Goal: Obtain resource: Download file/media

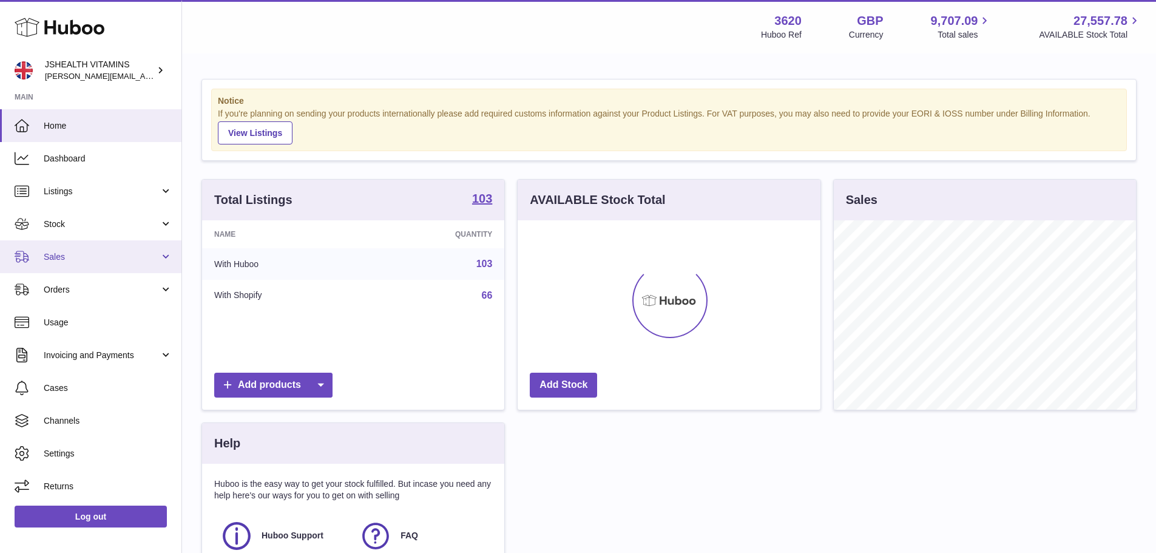
scroll to position [189, 303]
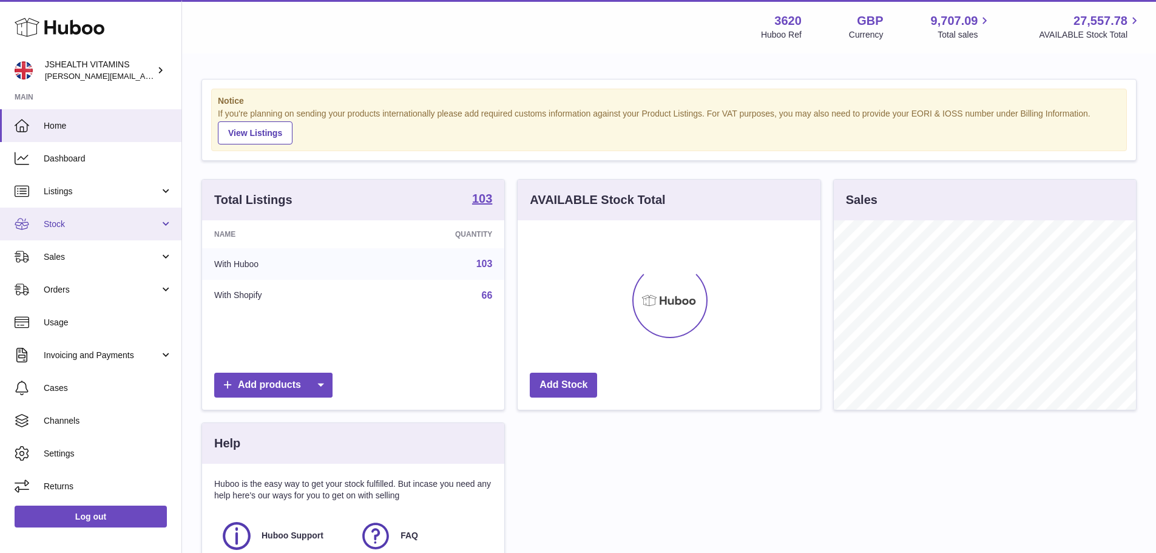
click at [98, 223] on span "Stock" at bounding box center [102, 224] width 116 height 12
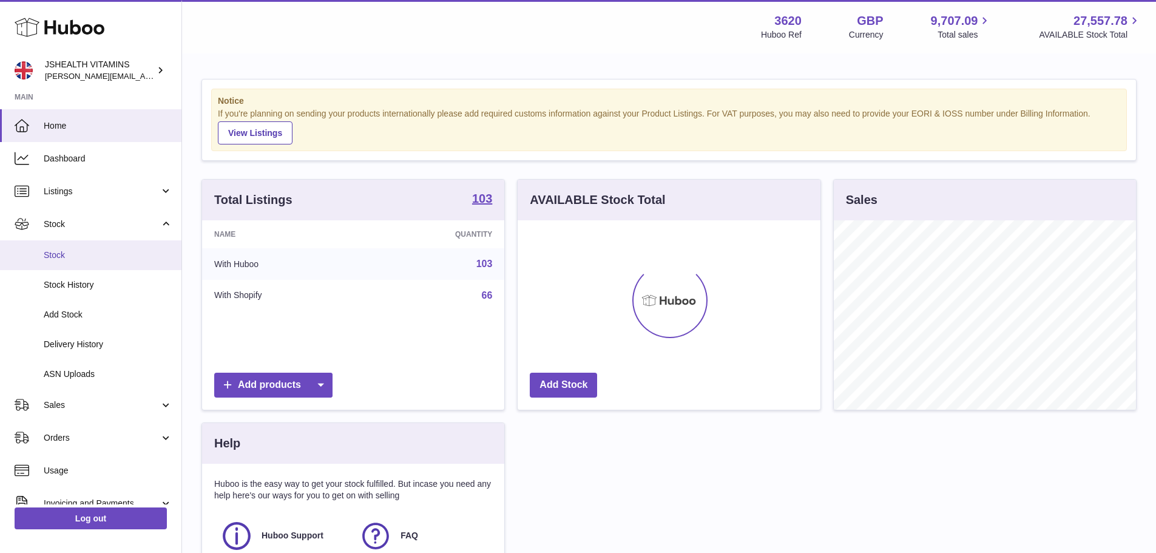
click at [113, 259] on span "Stock" at bounding box center [108, 255] width 129 height 12
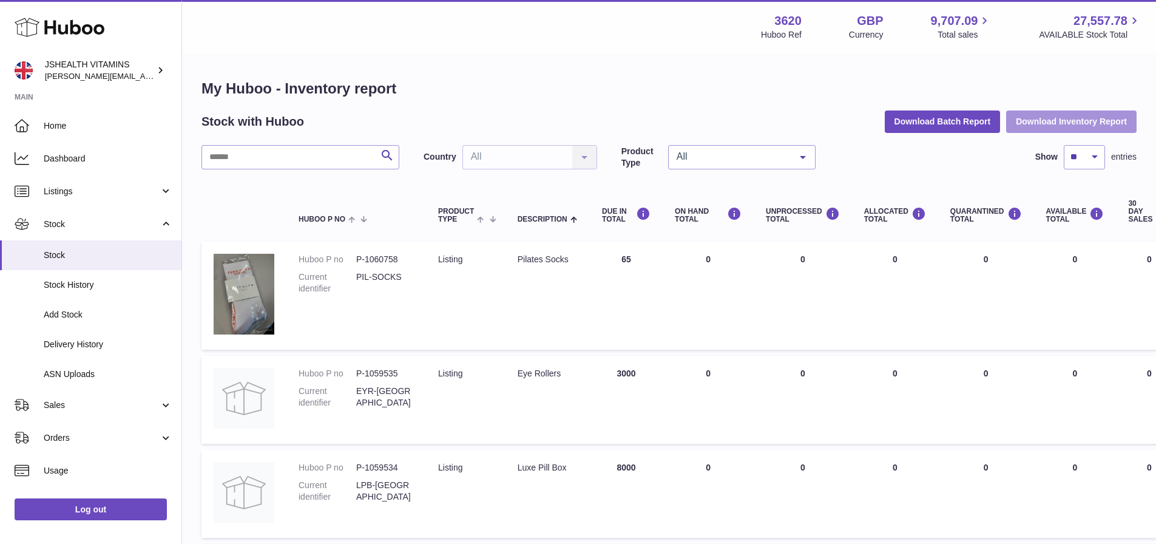
click at [1053, 122] on button "Download Inventory Report" at bounding box center [1071, 121] width 130 height 22
